Goal: Task Accomplishment & Management: Manage account settings

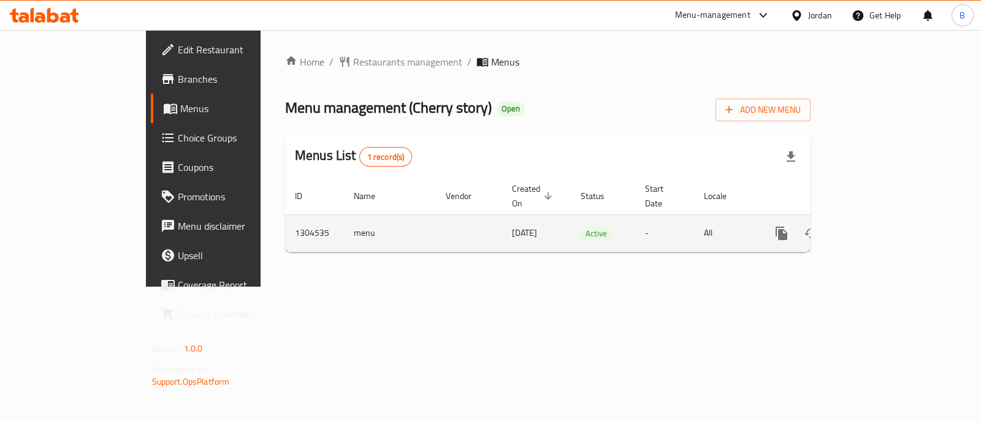
click at [877, 226] on icon "enhanced table" at bounding box center [869, 233] width 15 height 15
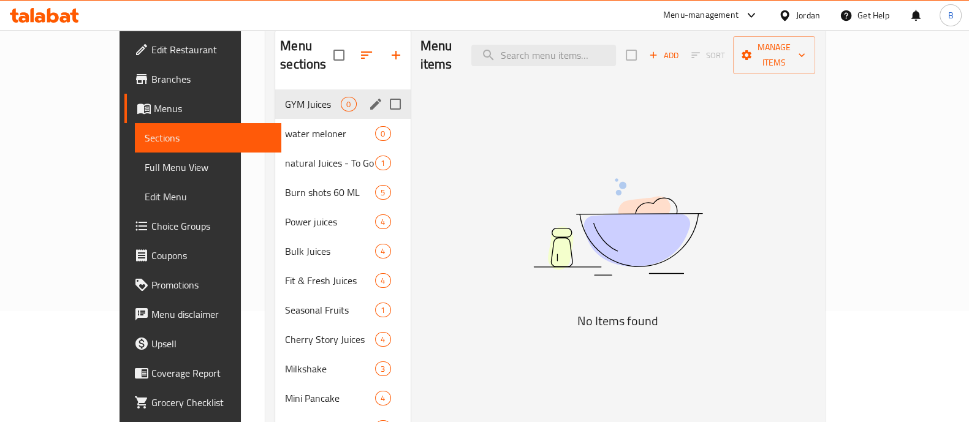
scroll to position [181, 0]
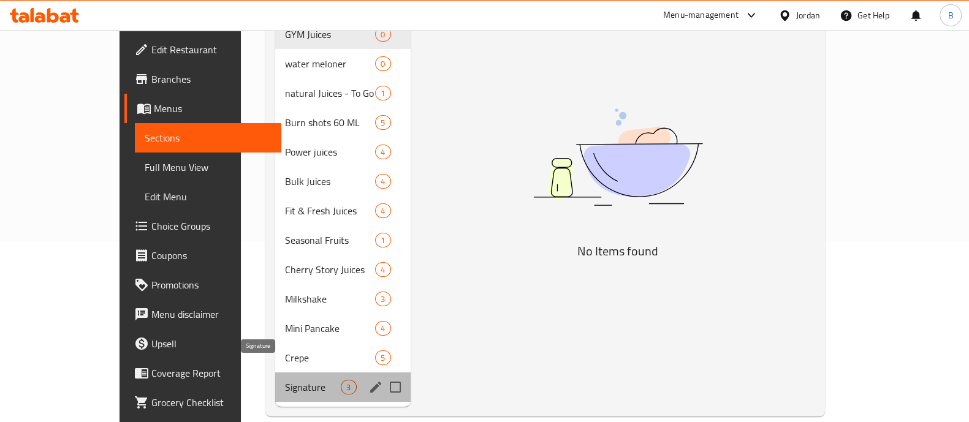
click at [285, 380] on span "Signature" at bounding box center [313, 387] width 56 height 15
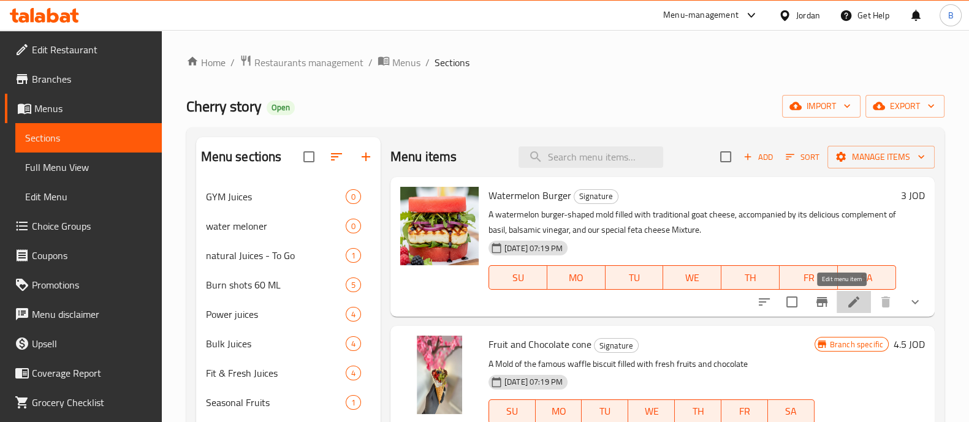
click at [849, 303] on icon at bounding box center [854, 302] width 15 height 15
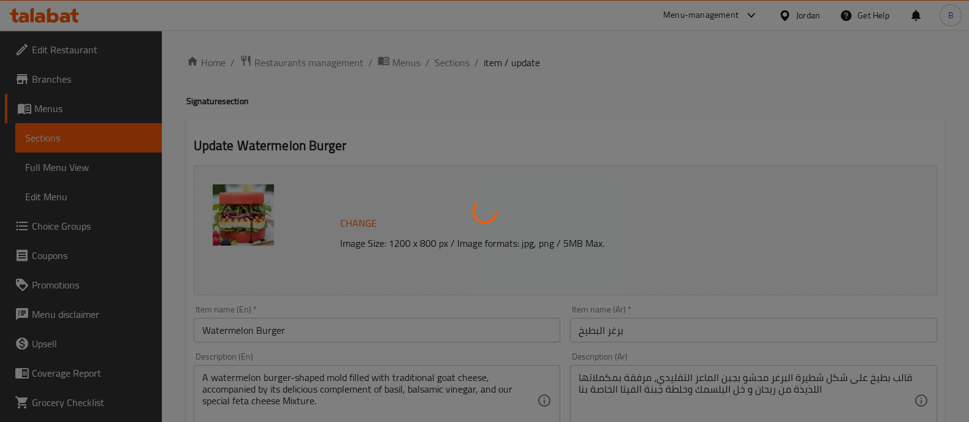
type input "الإضافات:"
type input "0"
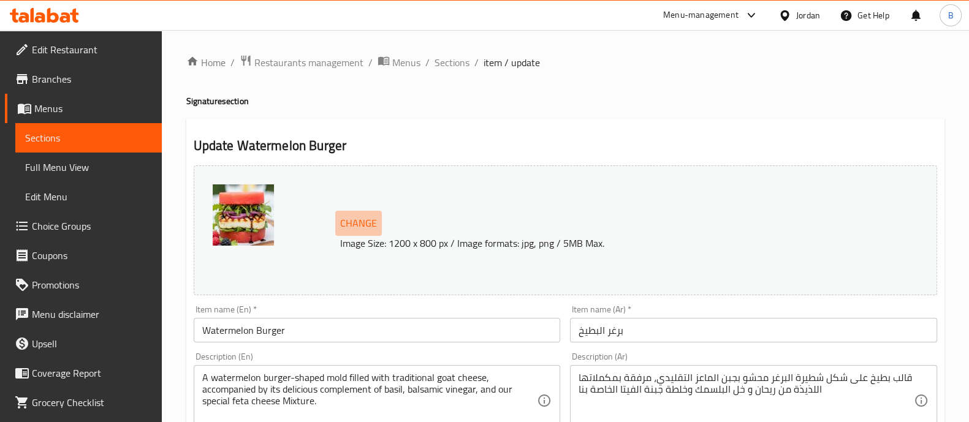
click at [363, 226] on span "Change" at bounding box center [358, 224] width 37 height 18
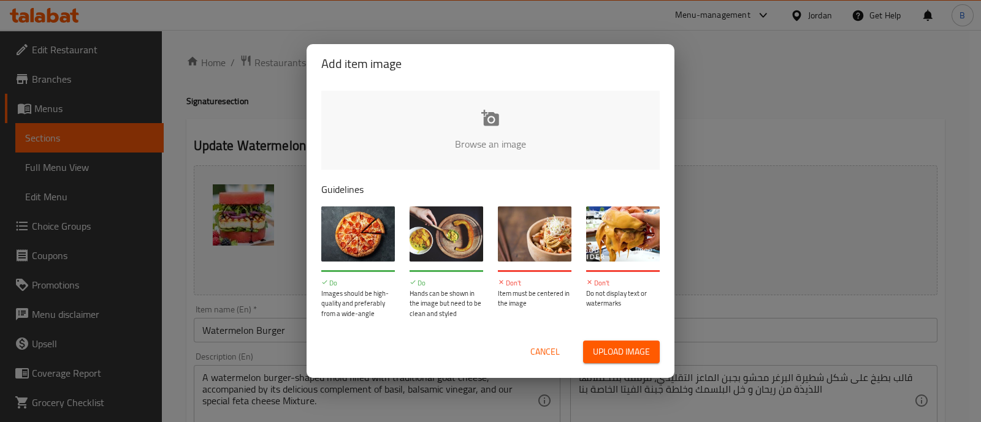
click at [544, 128] on input "file" at bounding box center [904, 148] width 1167 height 115
type input "C:\fakepath\WhatsApp Image [DATE] 11.37.04 AM (1).jpeg"
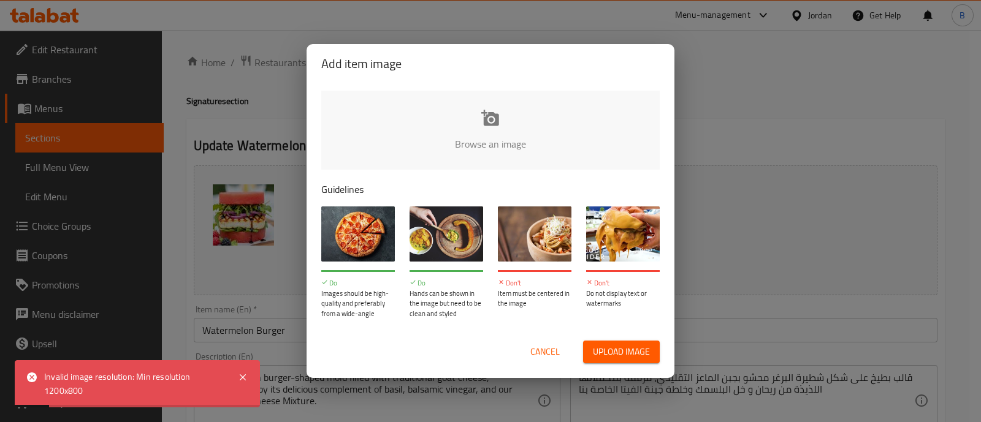
click at [546, 349] on span "Cancel" at bounding box center [544, 351] width 29 height 15
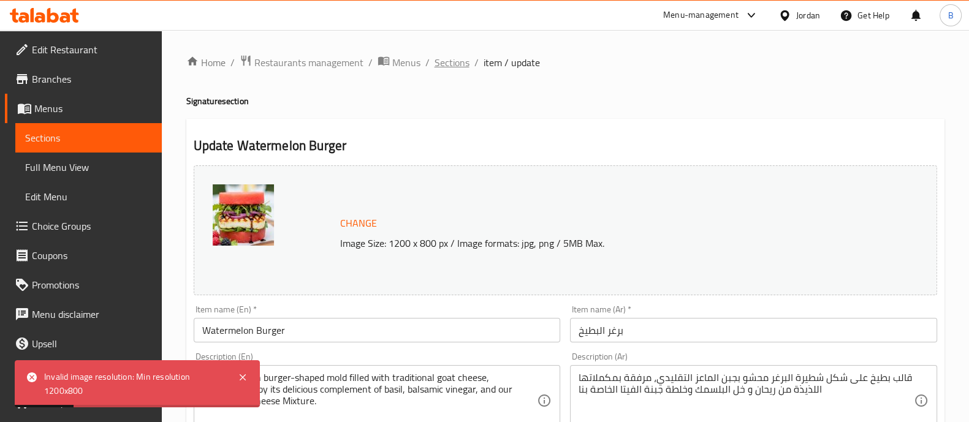
click at [441, 59] on span "Sections" at bounding box center [452, 62] width 35 height 15
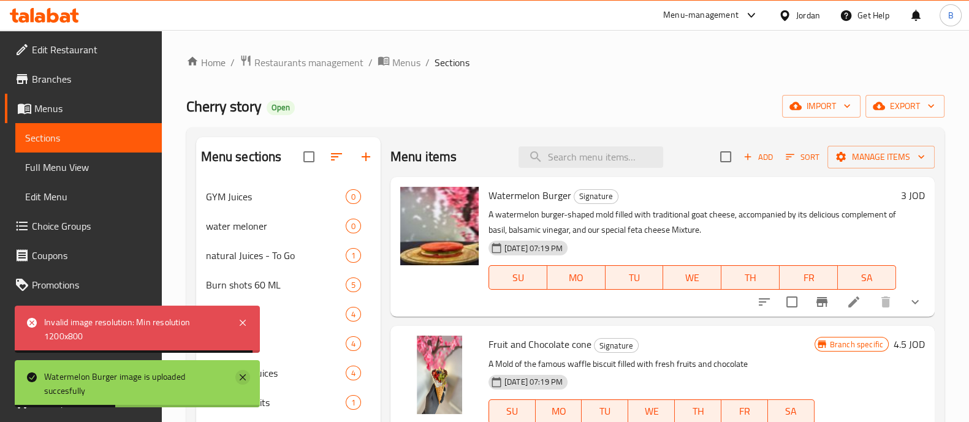
drag, startPoint x: 243, startPoint y: 378, endPoint x: 248, endPoint y: 302, distance: 76.2
click at [243, 376] on icon at bounding box center [243, 378] width 6 height 6
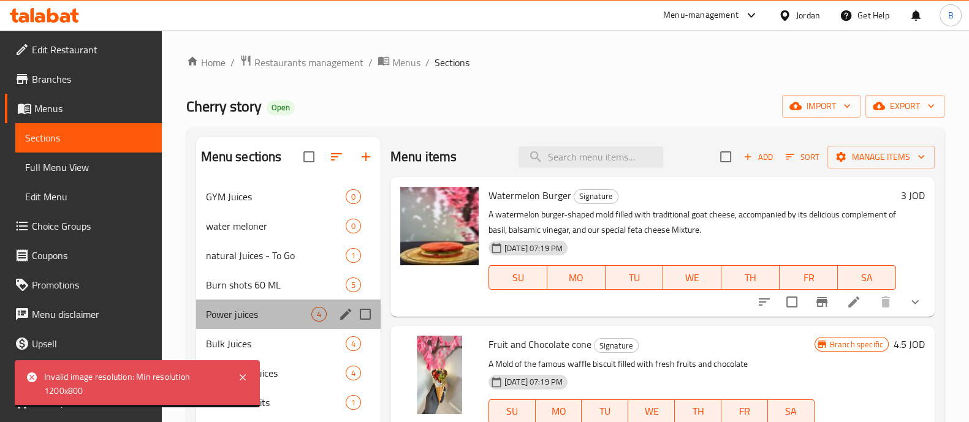
click at [244, 322] on div "Power juices 4" at bounding box center [288, 314] width 185 height 29
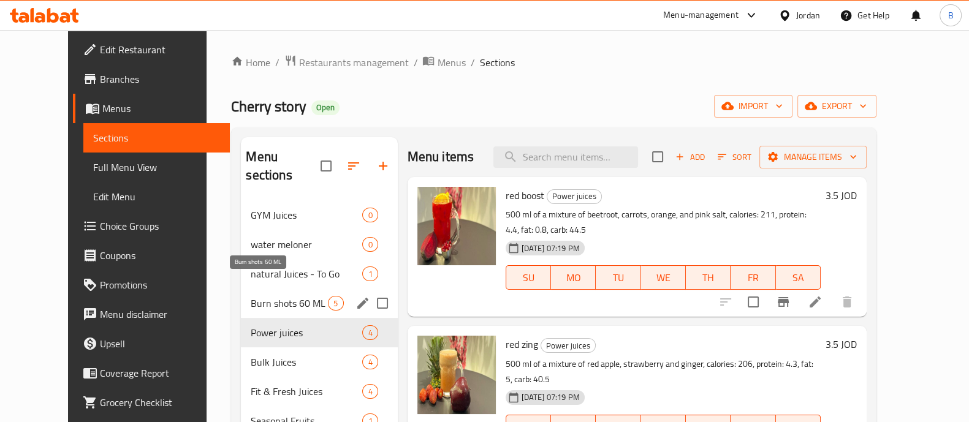
click at [251, 296] on span "Burn shots 60 ML" at bounding box center [289, 303] width 77 height 15
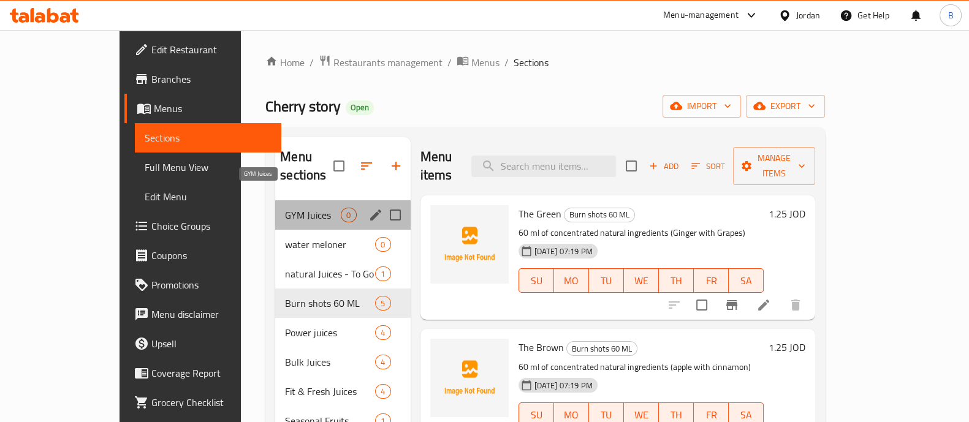
click at [285, 208] on span "GYM Juices" at bounding box center [313, 215] width 56 height 15
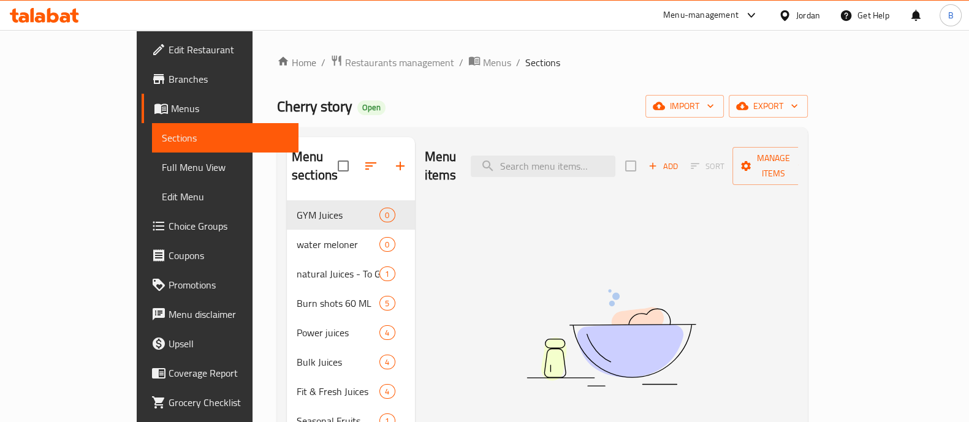
scroll to position [153, 0]
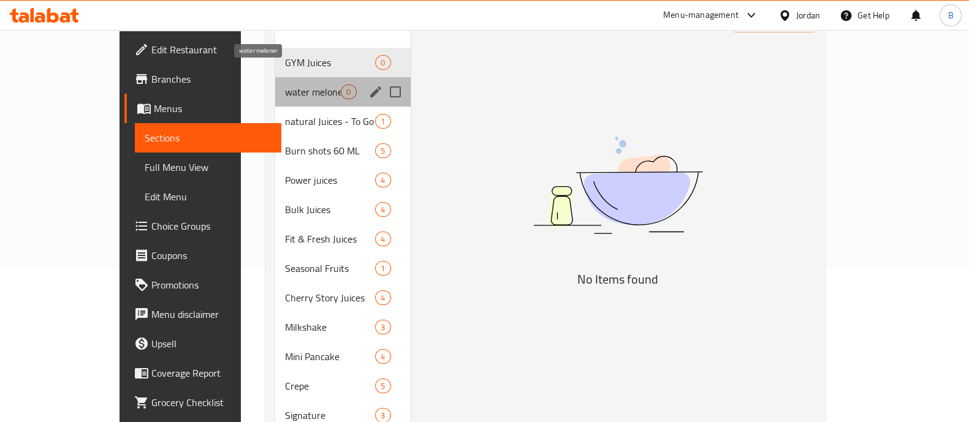
click at [285, 85] on span "water meloner" at bounding box center [313, 92] width 56 height 15
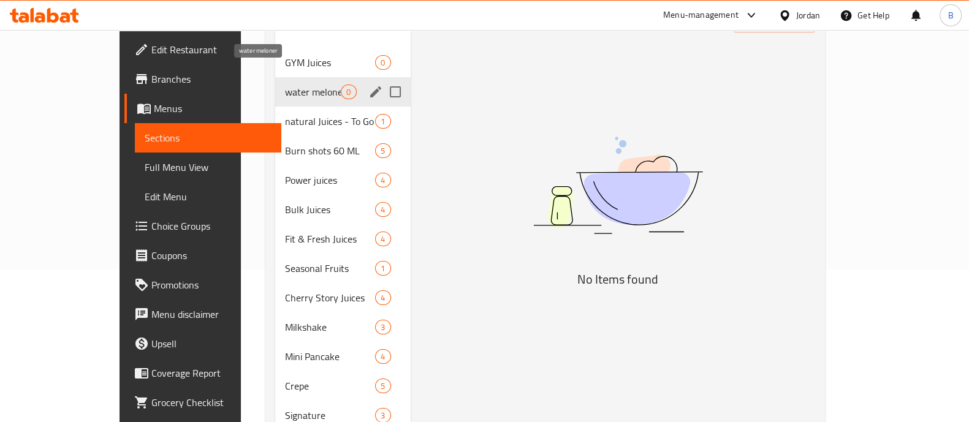
scroll to position [76, 0]
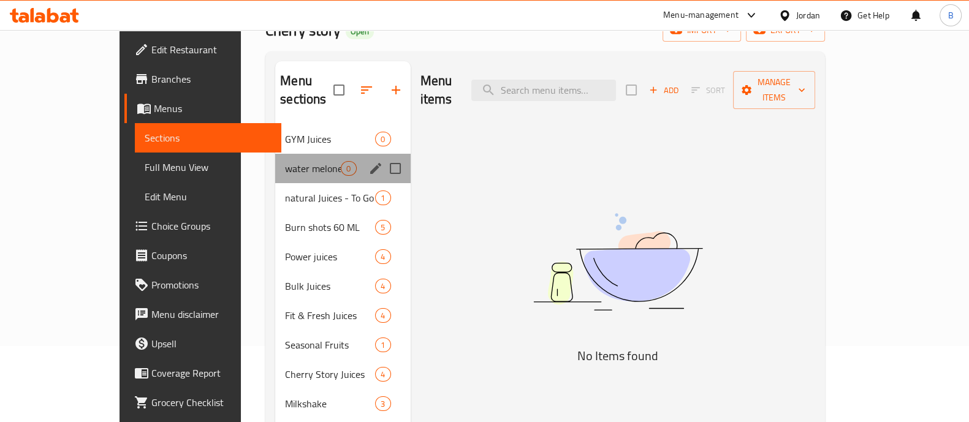
click at [279, 154] on div "water meloner 0" at bounding box center [342, 168] width 135 height 29
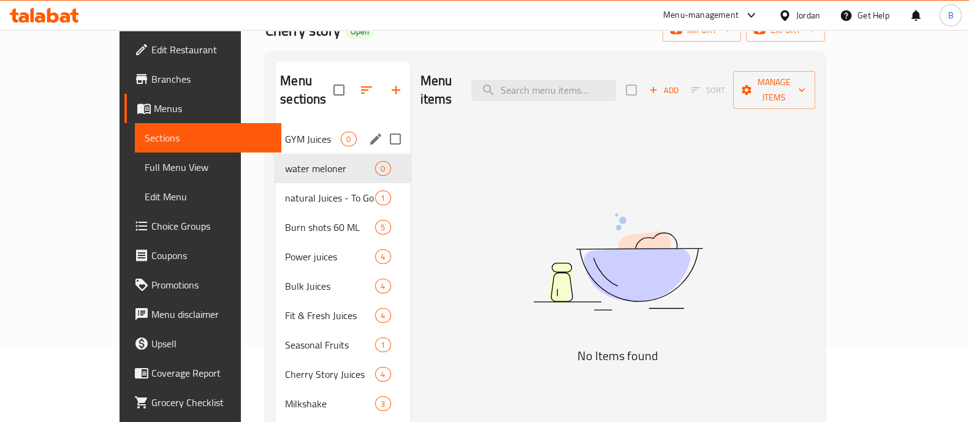
click at [276, 128] on div "GYM Juices 0" at bounding box center [342, 138] width 135 height 29
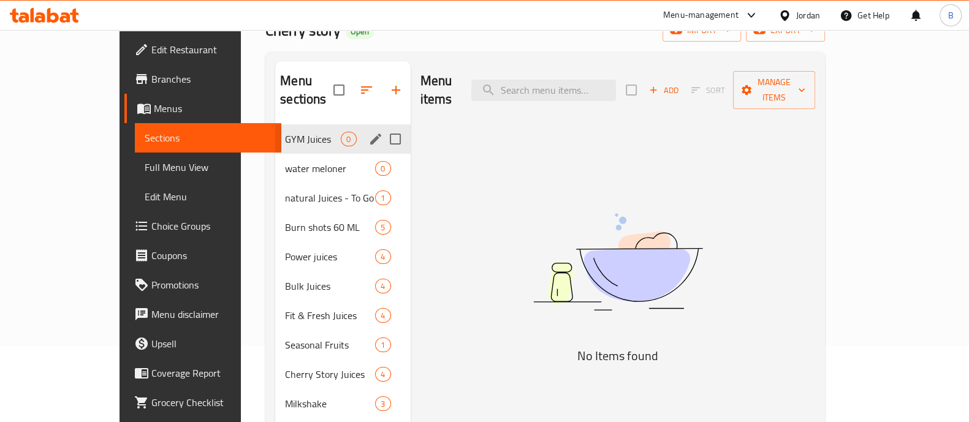
click at [285, 161] on span "water meloner" at bounding box center [330, 168] width 90 height 15
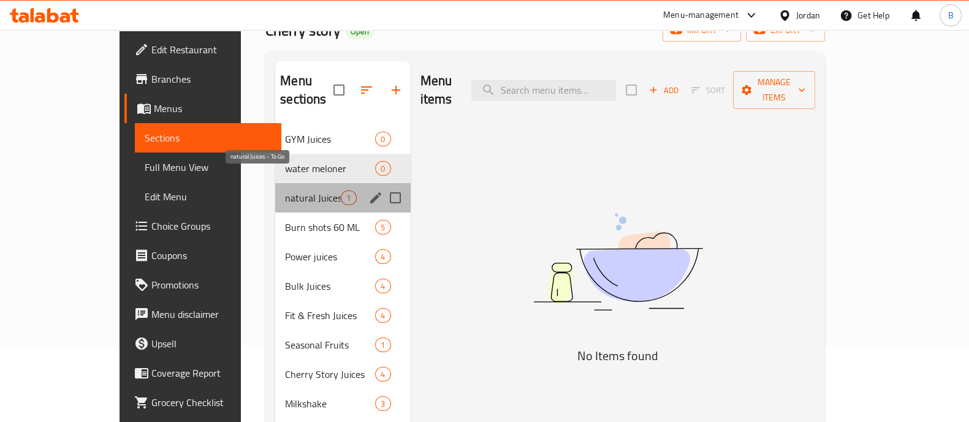
click at [285, 191] on span "natural Juices - To Go" at bounding box center [313, 198] width 56 height 15
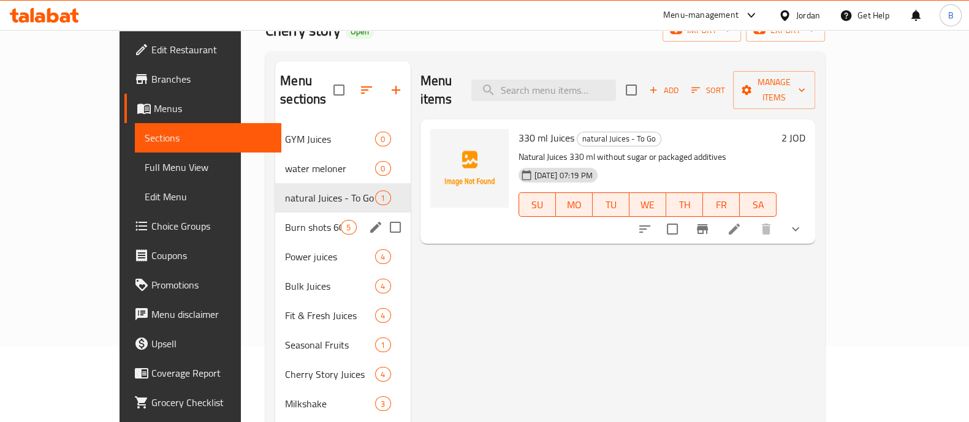
click at [285, 220] on span "Burn shots 60 ML" at bounding box center [313, 227] width 56 height 15
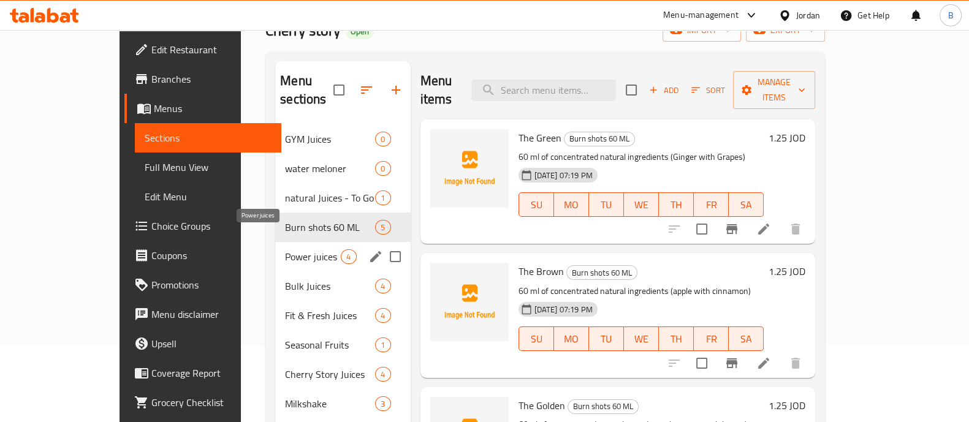
click at [293, 249] on span "Power juices" at bounding box center [313, 256] width 56 height 15
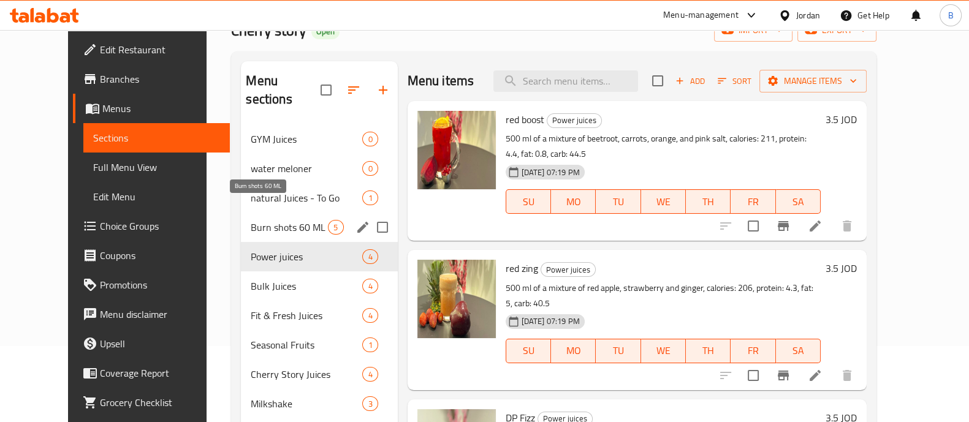
click at [290, 220] on span "Burn shots 60 ML" at bounding box center [289, 227] width 77 height 15
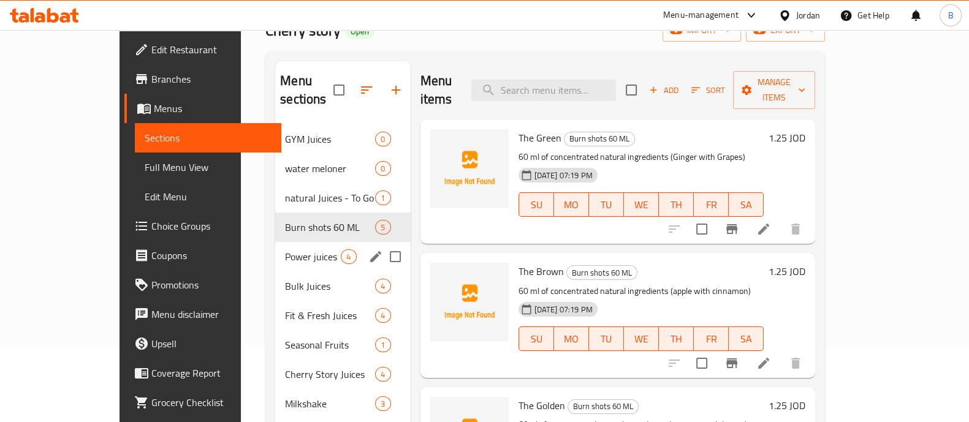
click at [288, 242] on div "Power juices 4" at bounding box center [342, 256] width 135 height 29
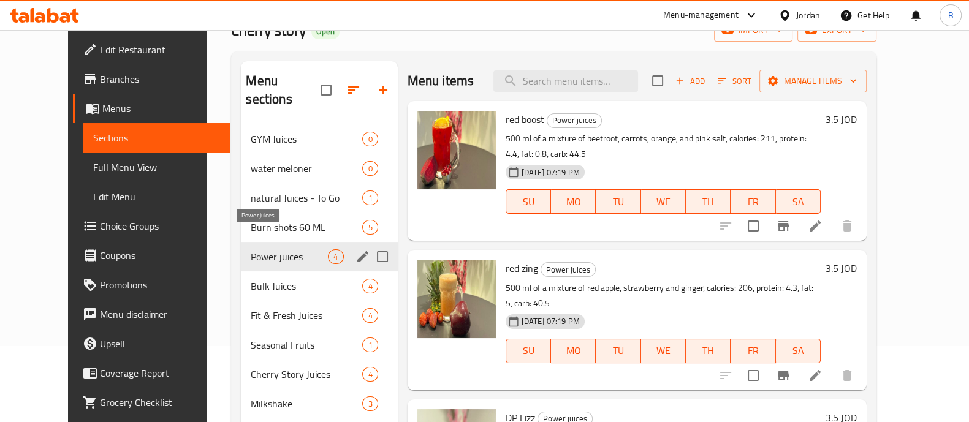
scroll to position [153, 0]
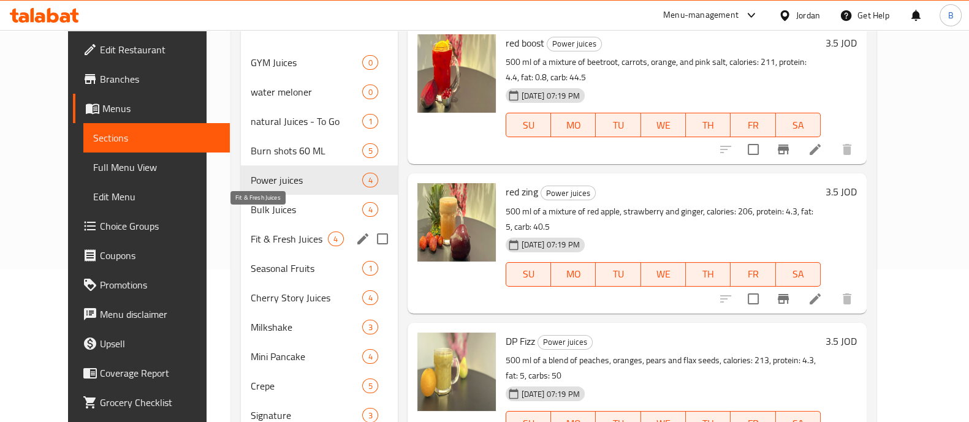
click at [264, 195] on div "Bulk Juices 4" at bounding box center [319, 209] width 156 height 29
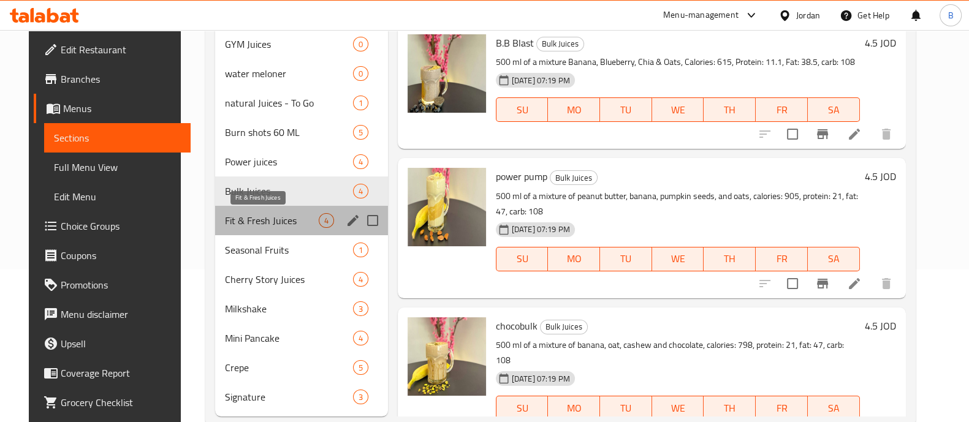
click at [267, 224] on span "Fit & Fresh Juices" at bounding box center [271, 220] width 93 height 15
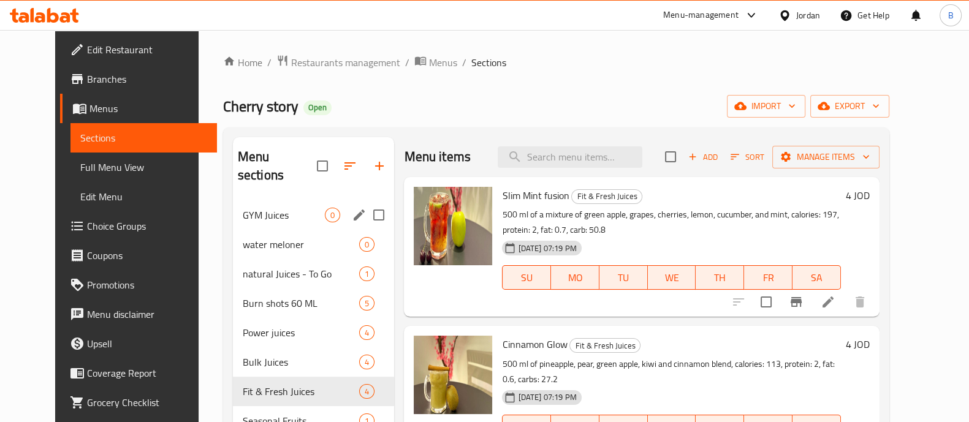
click at [284, 205] on div "GYM Juices 0" at bounding box center [314, 214] width 162 height 29
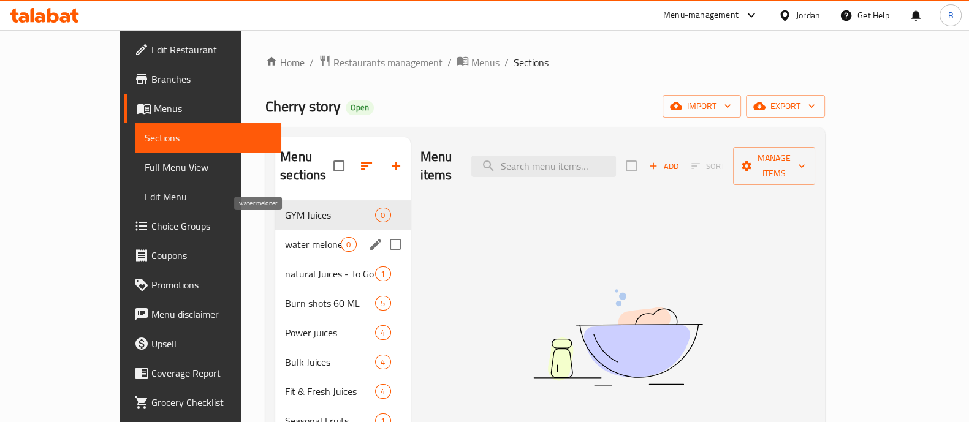
click at [285, 237] on span "water meloner" at bounding box center [313, 244] width 56 height 15
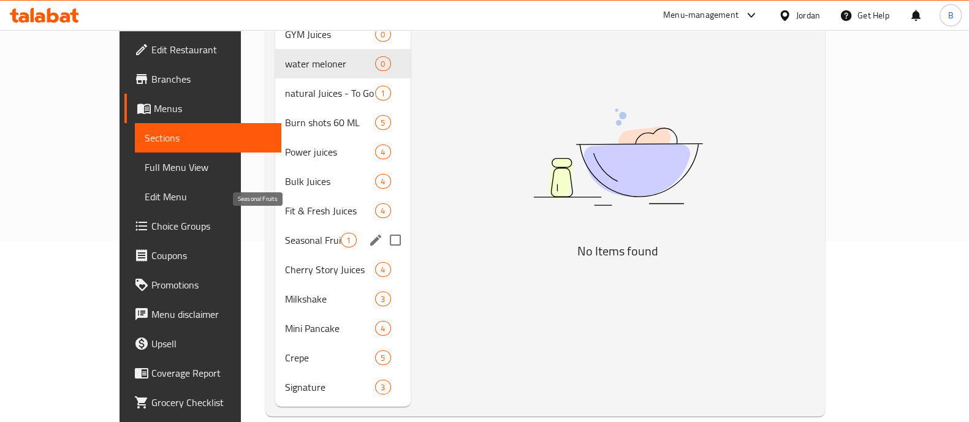
scroll to position [178, 0]
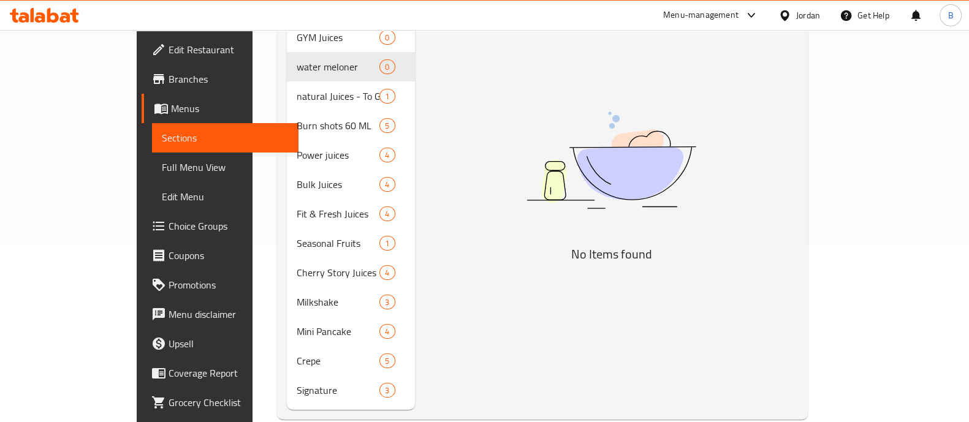
click at [451, 349] on div "Menu items Add Sort Manage items No Items found" at bounding box center [607, 185] width 384 height 451
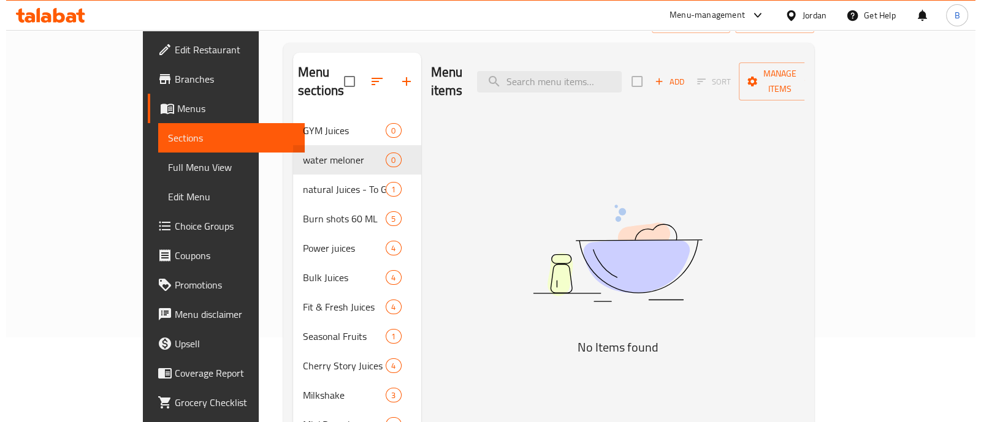
scroll to position [0, 0]
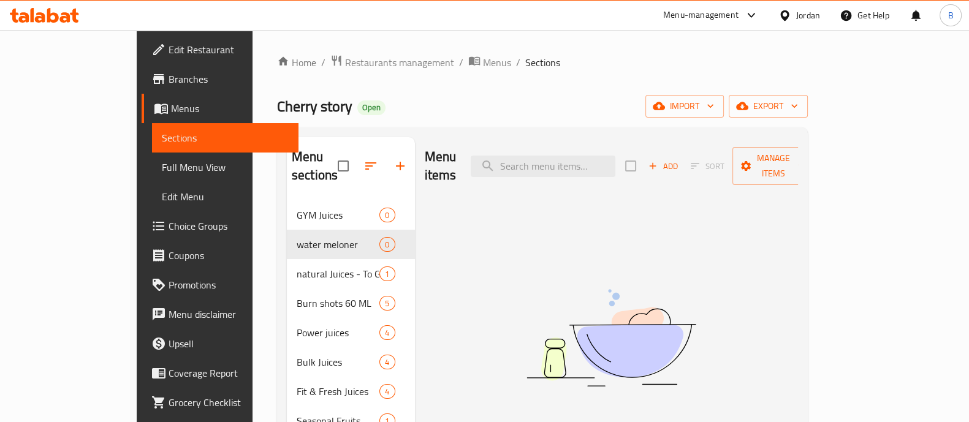
click at [171, 105] on span "Menus" at bounding box center [230, 108] width 118 height 15
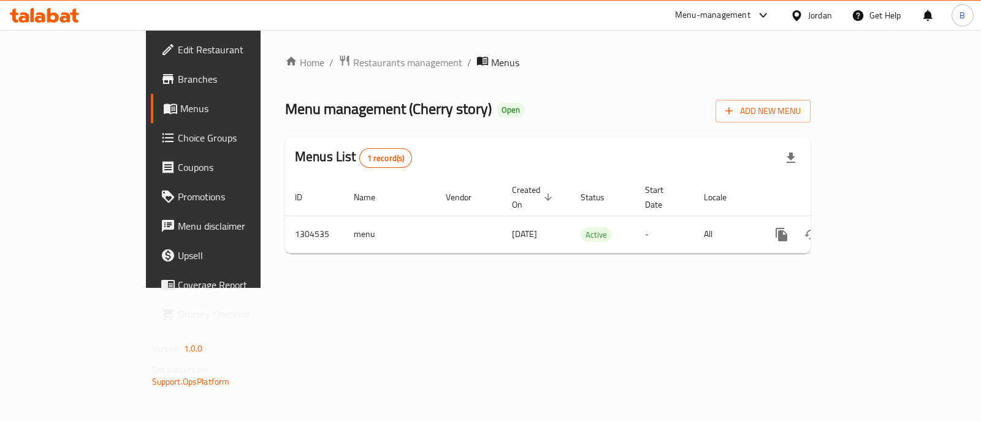
click at [745, 25] on div "Menu-management" at bounding box center [722, 15] width 115 height 29
